Goal: Information Seeking & Learning: Learn about a topic

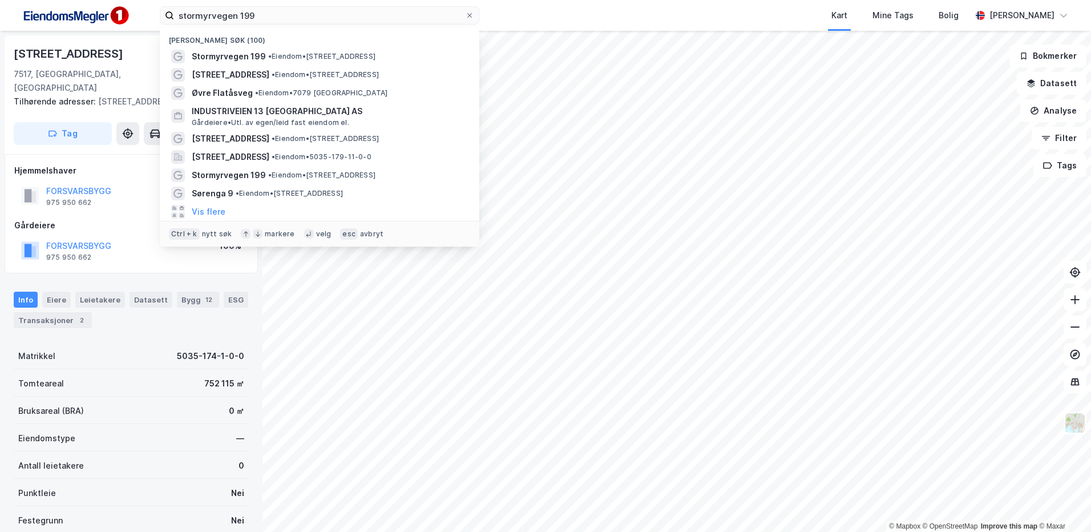
scroll to position [1, 0]
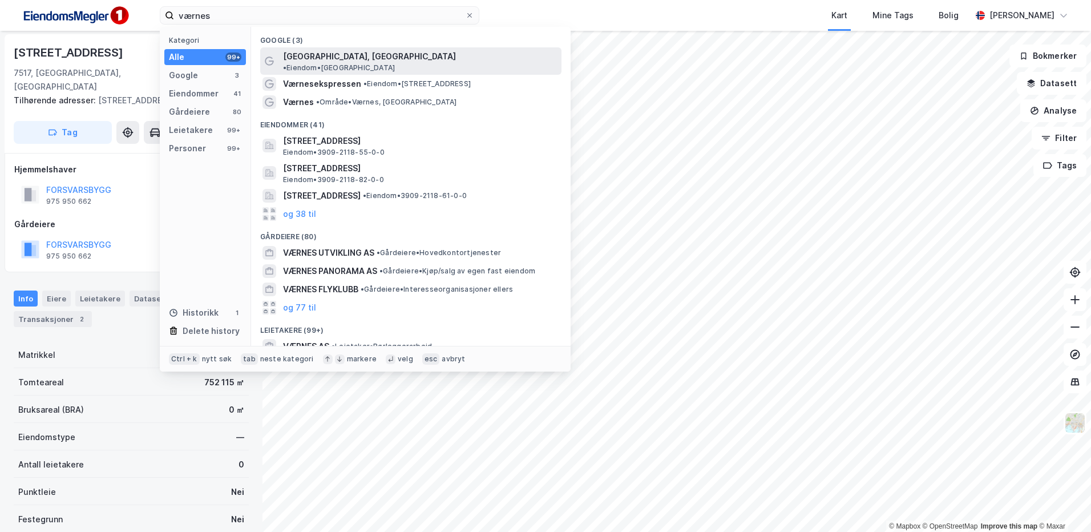
click at [308, 63] on span "[GEOGRAPHIC_DATA], [GEOGRAPHIC_DATA]" at bounding box center [369, 57] width 173 height 14
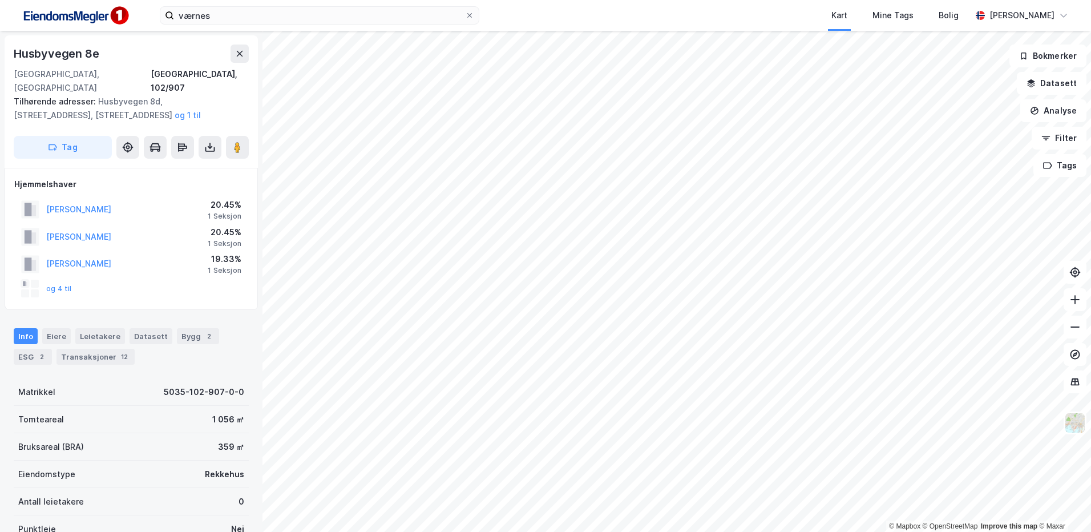
scroll to position [1, 0]
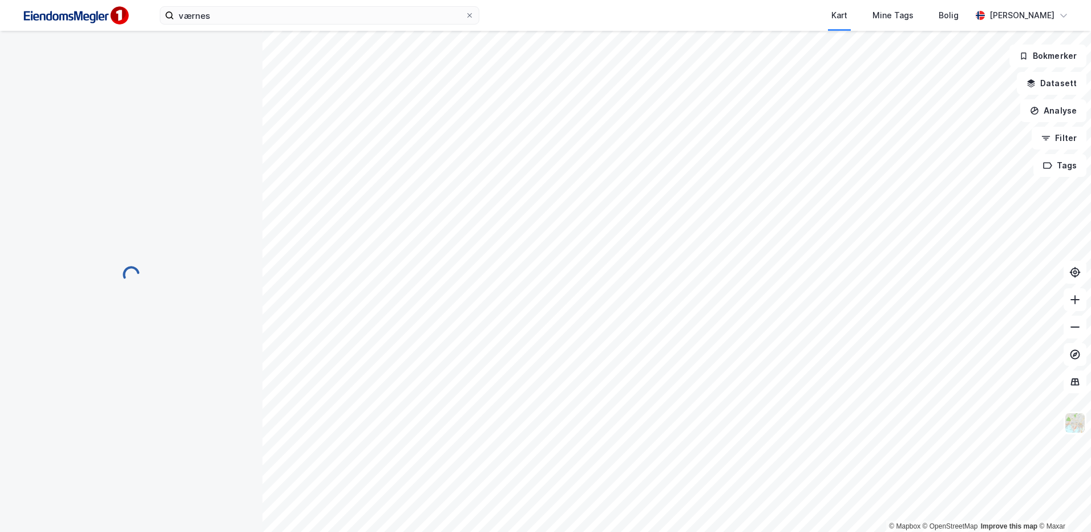
scroll to position [1, 0]
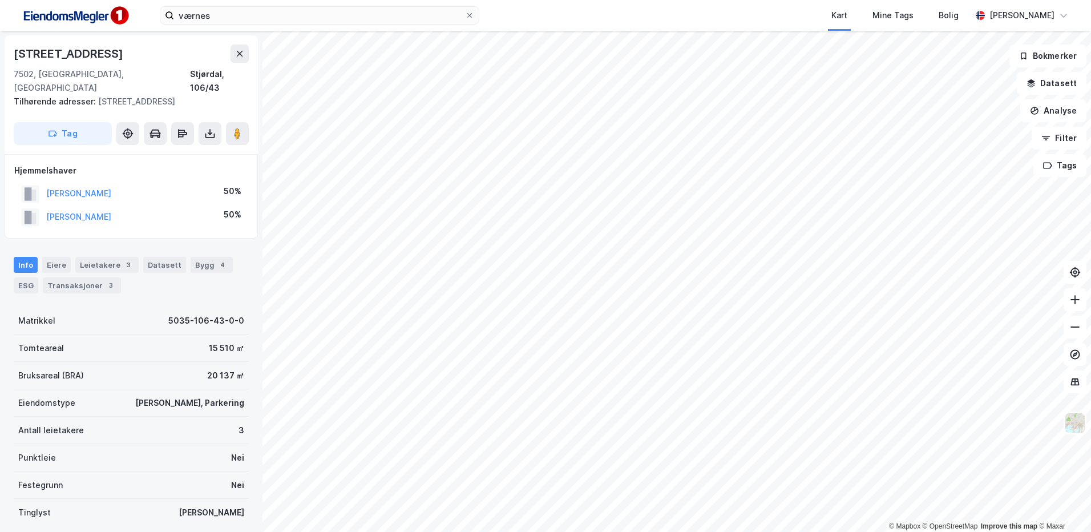
scroll to position [1, 0]
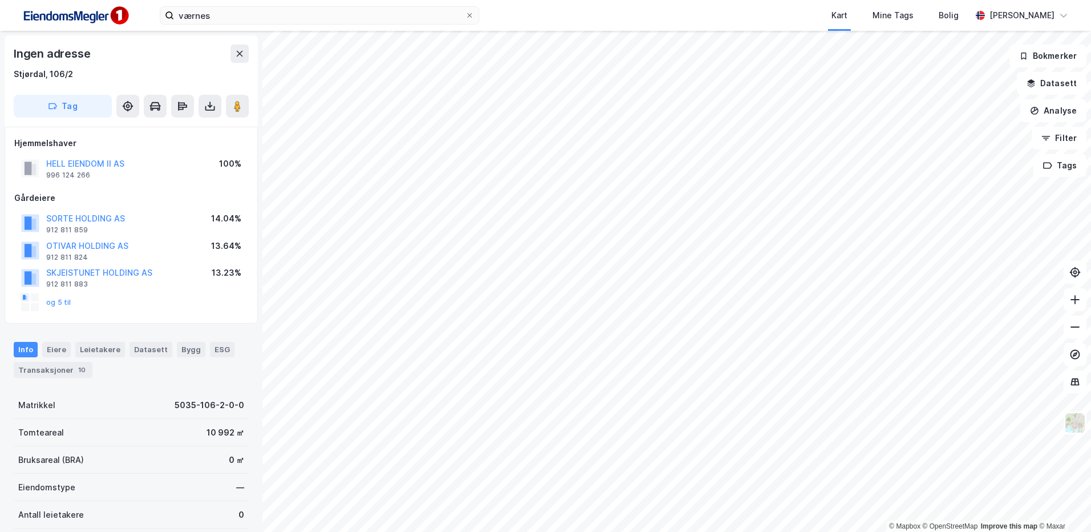
scroll to position [1, 0]
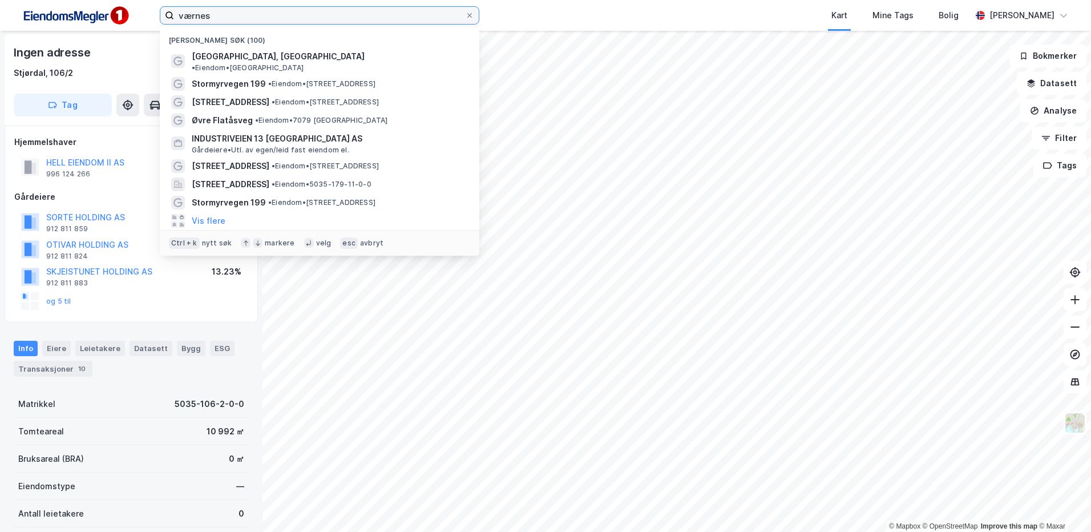
drag, startPoint x: 216, startPoint y: 16, endPoint x: 96, endPoint y: 3, distance: 120.5
click at [96, 3] on div "værnes Nylige søk (100) [GEOGRAPHIC_DATA], [GEOGRAPHIC_DATA] • Eiendom • 7500 S…" at bounding box center [545, 15] width 1091 height 31
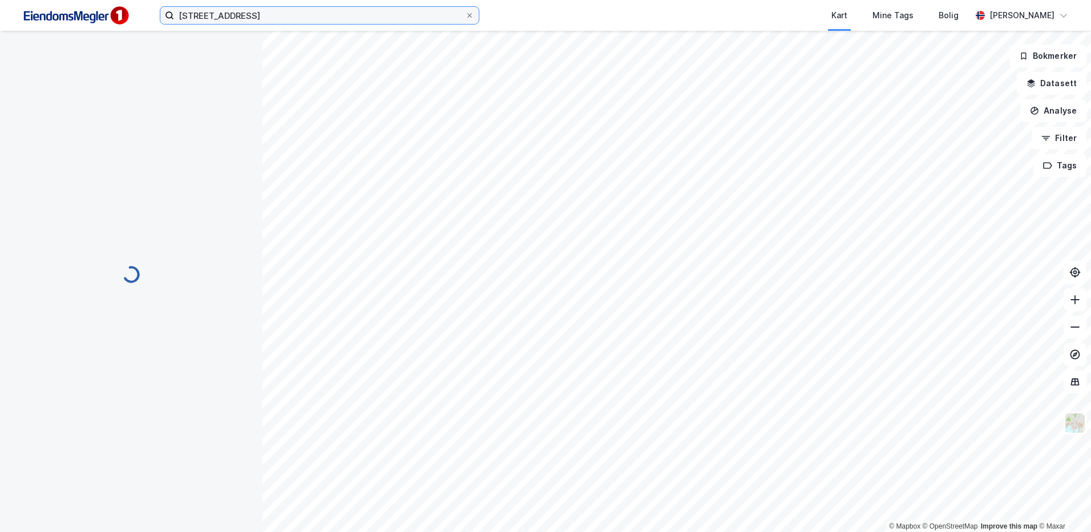
scroll to position [1, 0]
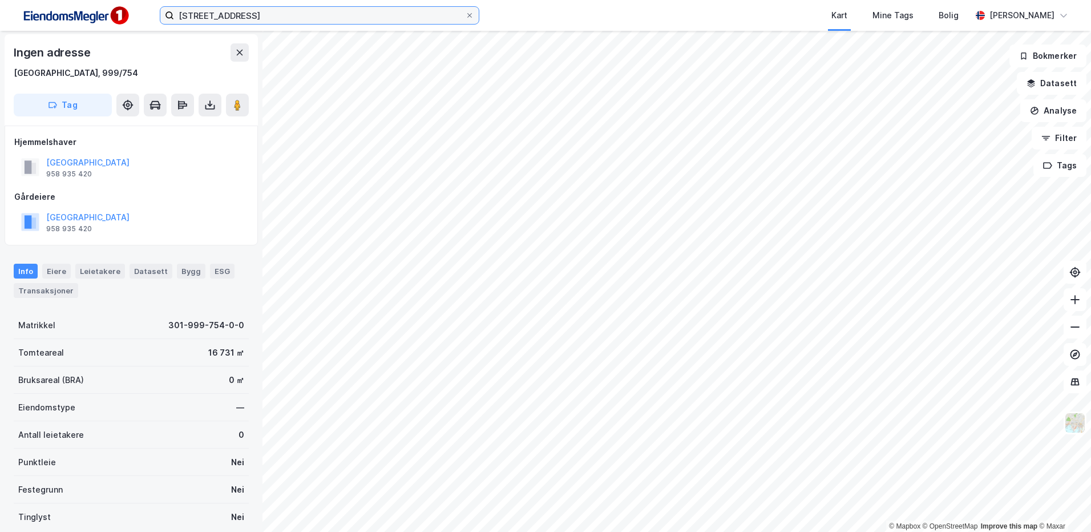
click at [281, 14] on input "[STREET_ADDRESS]" at bounding box center [319, 15] width 291 height 17
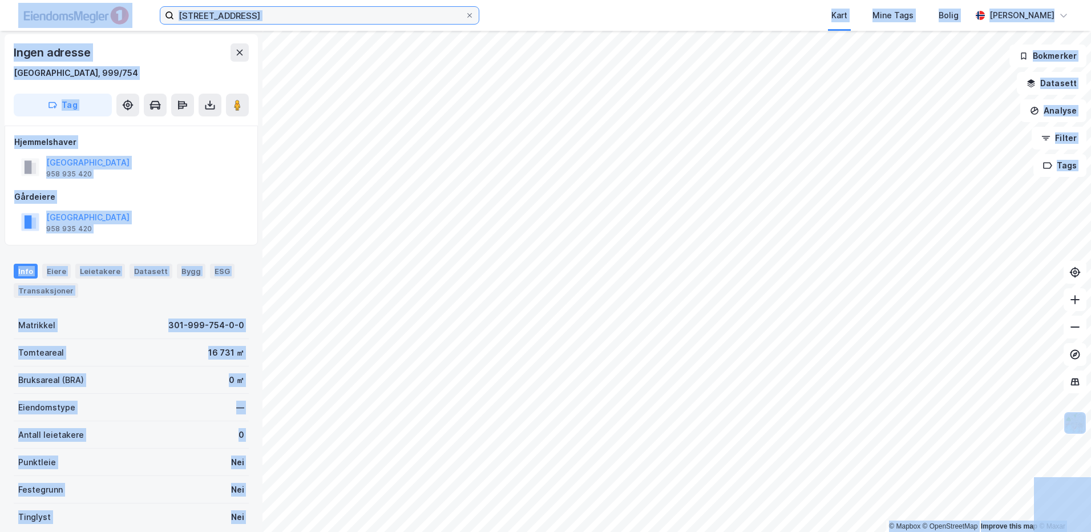
click at [240, 13] on input "[STREET_ADDRESS]" at bounding box center [319, 15] width 291 height 17
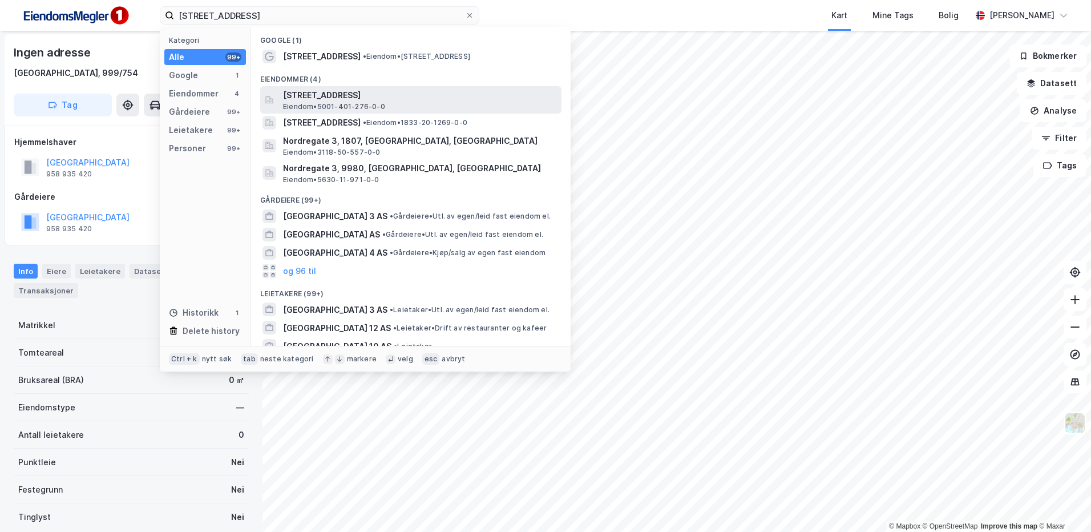
click at [397, 98] on span "[STREET_ADDRESS]" at bounding box center [420, 95] width 274 height 14
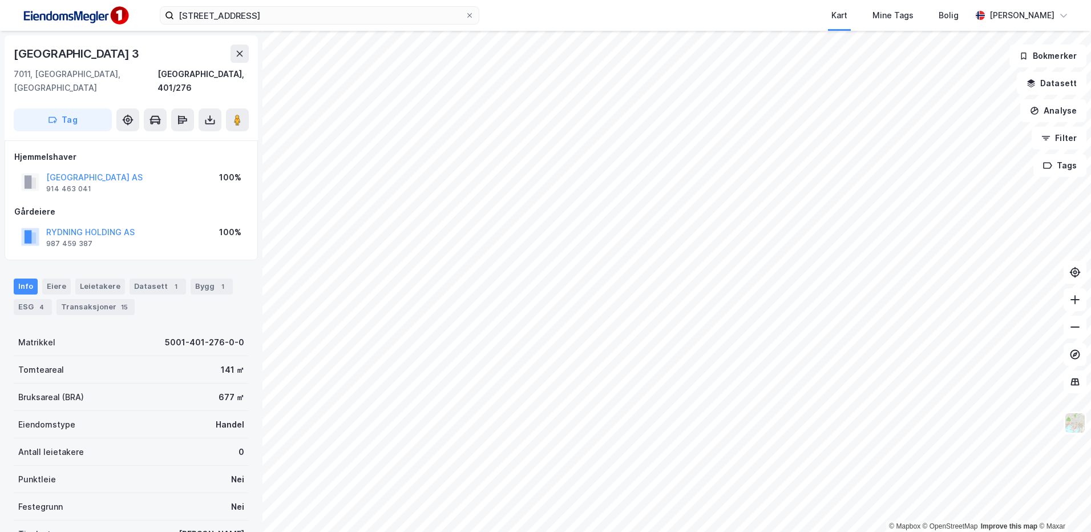
scroll to position [1, 0]
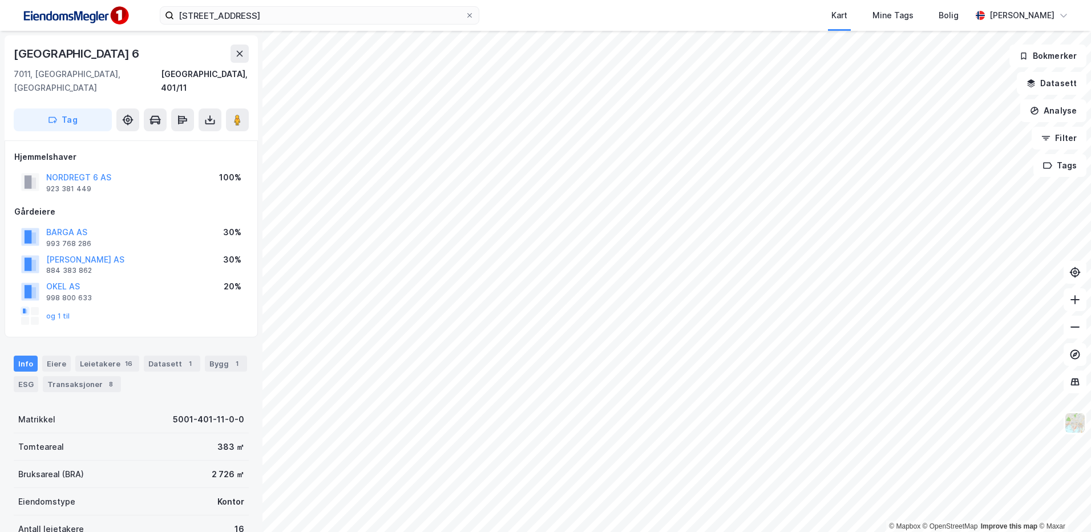
scroll to position [1, 0]
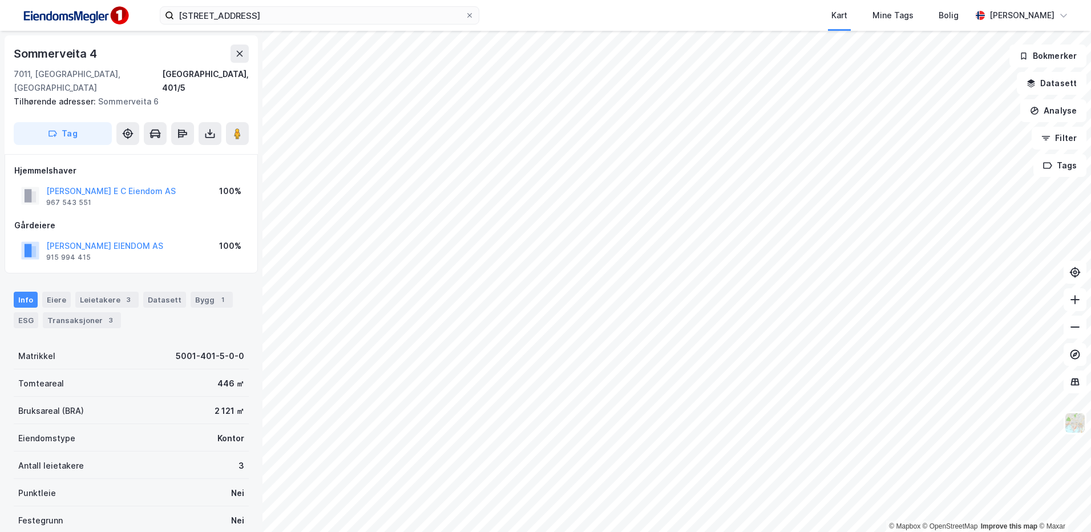
scroll to position [1, 0]
click at [73, 311] on div "Transaksjoner 3" at bounding box center [82, 319] width 78 height 16
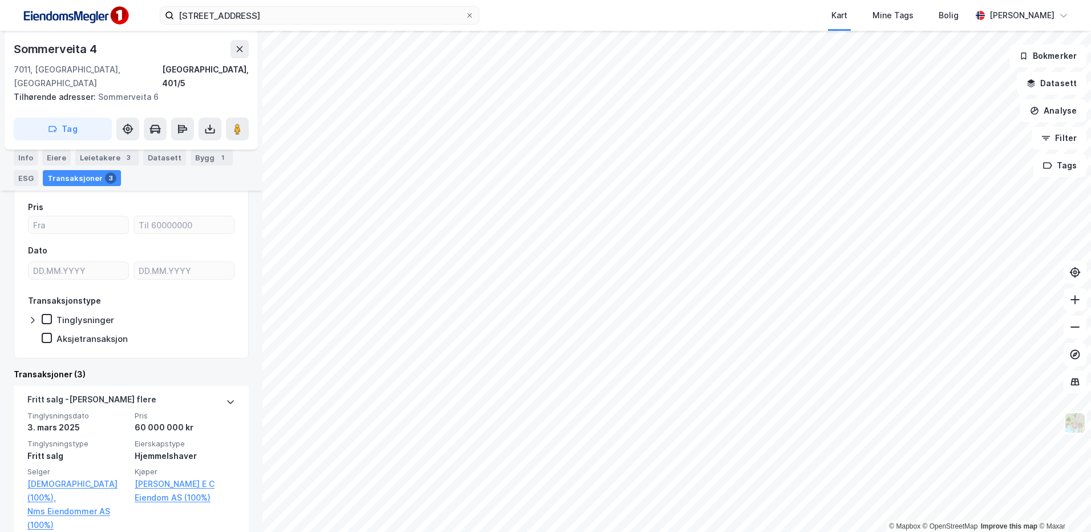
scroll to position [154, 0]
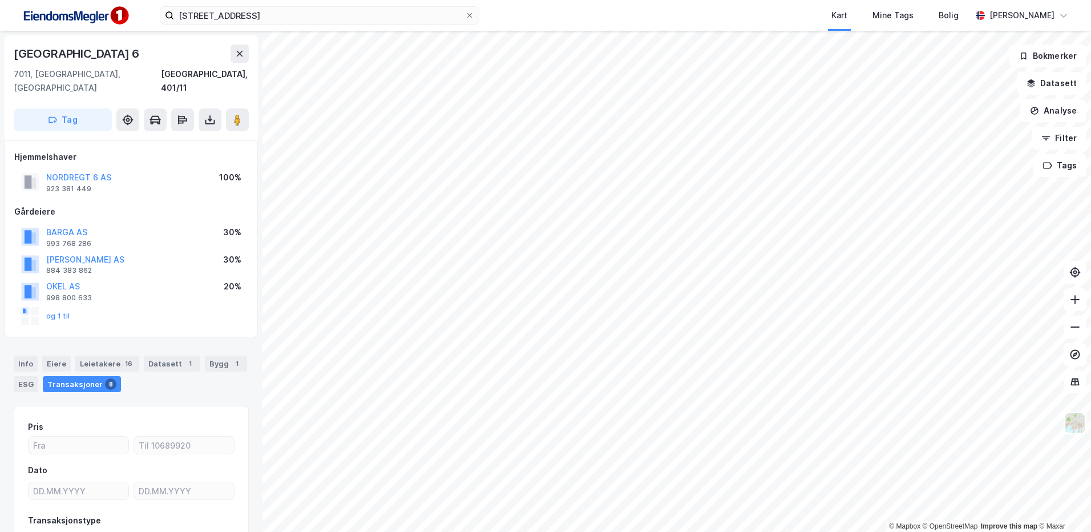
click at [56, 307] on div "og 1 til" at bounding box center [45, 316] width 49 height 18
click at [0, 0] on button "og 1 til" at bounding box center [0, 0] width 0 height 0
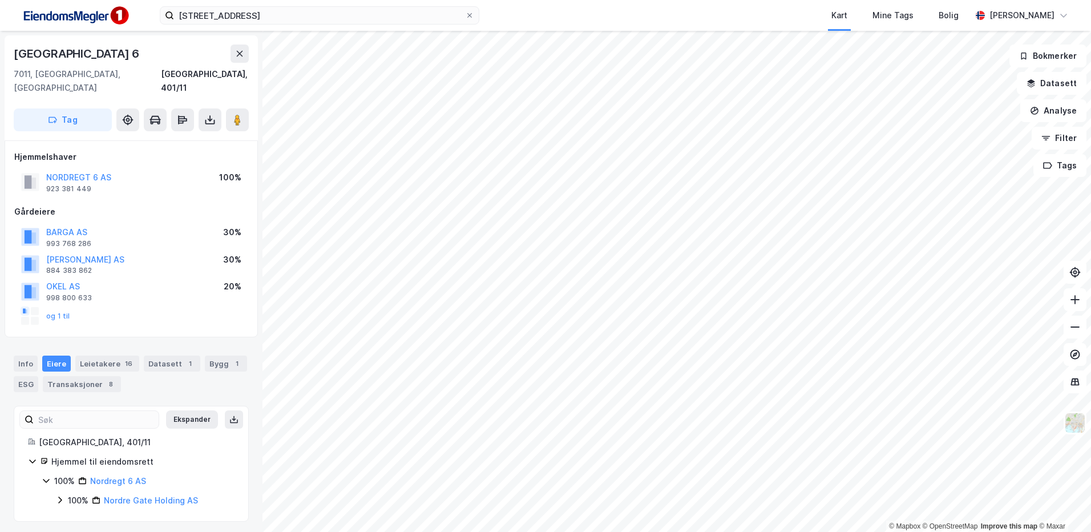
click at [42, 476] on icon at bounding box center [46, 480] width 9 height 9
drag, startPoint x: 267, startPoint y: 21, endPoint x: 34, endPoint y: 7, distance: 233.2
click at [34, 7] on div "[GEOGRAPHIC_DATA] 3 Kart Mine Tags Bolig [PERSON_NAME]" at bounding box center [545, 15] width 1091 height 31
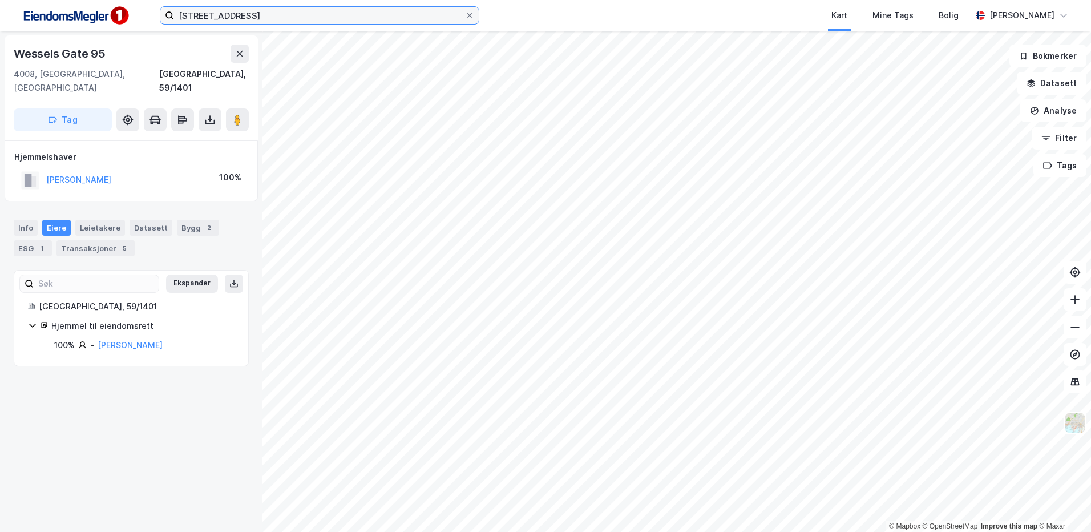
click at [271, 11] on input "[STREET_ADDRESS]" at bounding box center [319, 15] width 291 height 17
type input "[STREET_ADDRESS]"
type input "wessels gate"
click at [240, 62] on button at bounding box center [240, 54] width 18 height 18
